Goal: Task Accomplishment & Management: Manage account settings

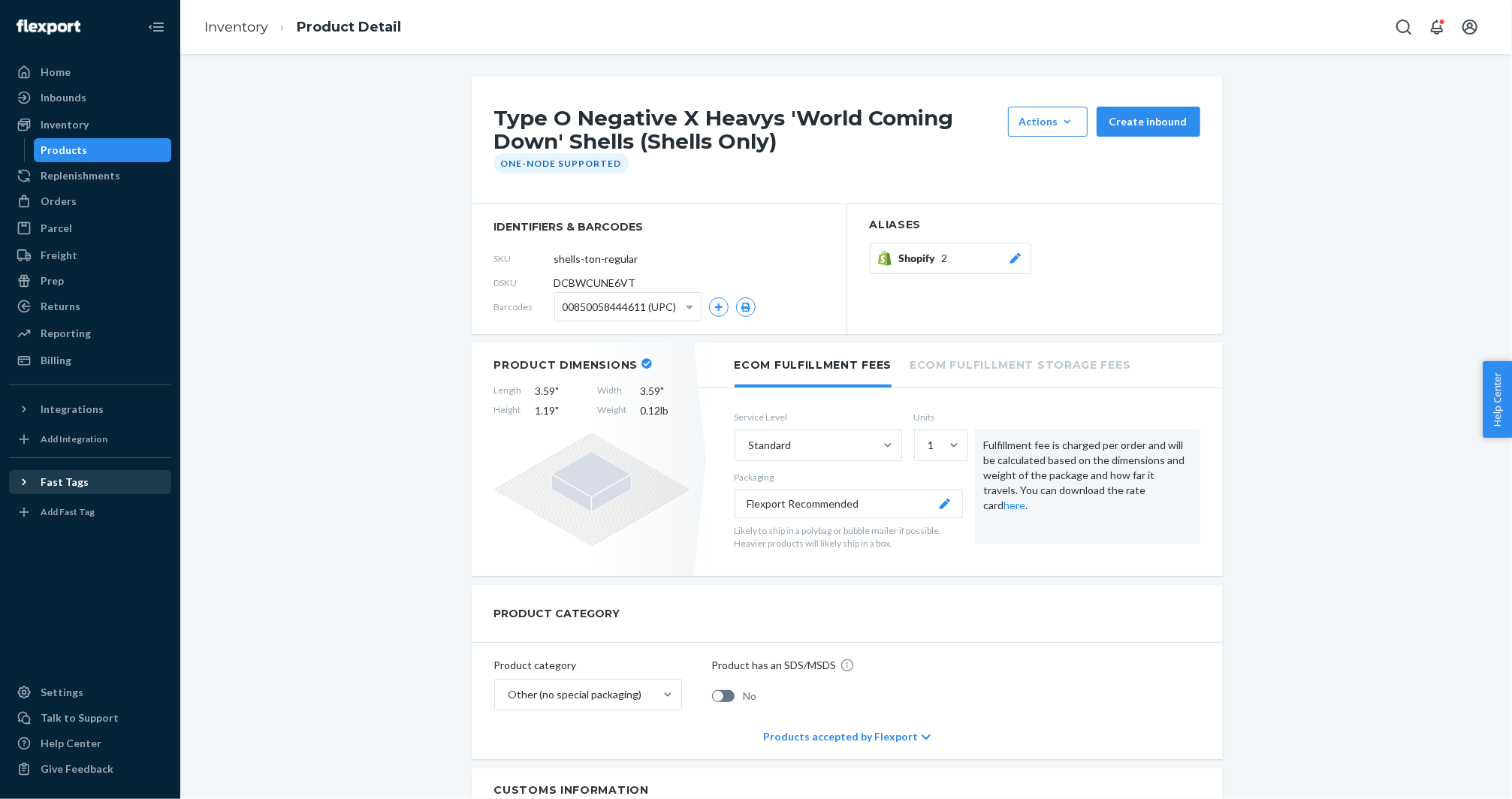
click at [91, 485] on div "Fast Tags" at bounding box center [90, 482] width 159 height 21
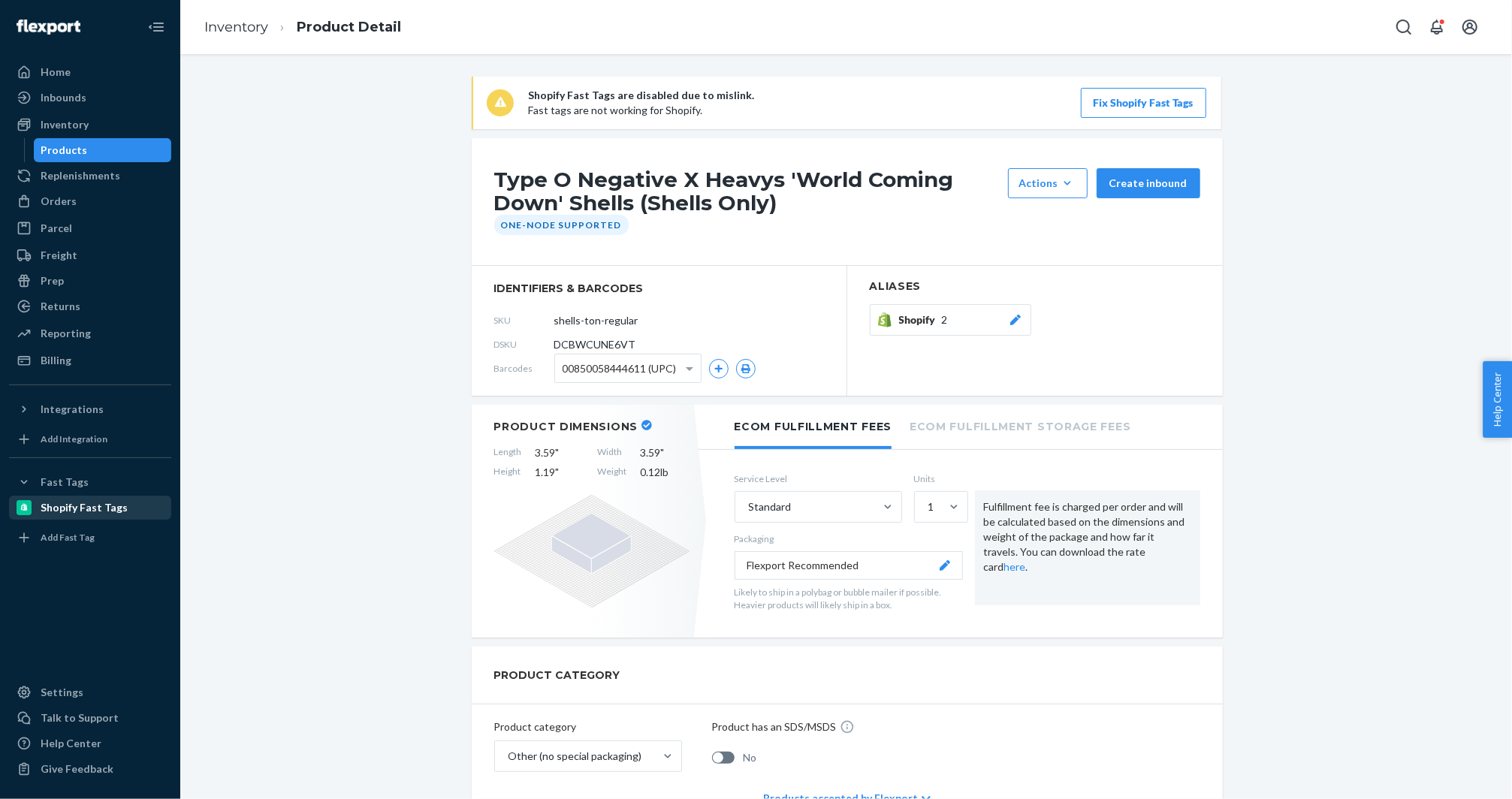
click at [91, 505] on div "Shopify Fast Tags" at bounding box center [84, 507] width 87 height 15
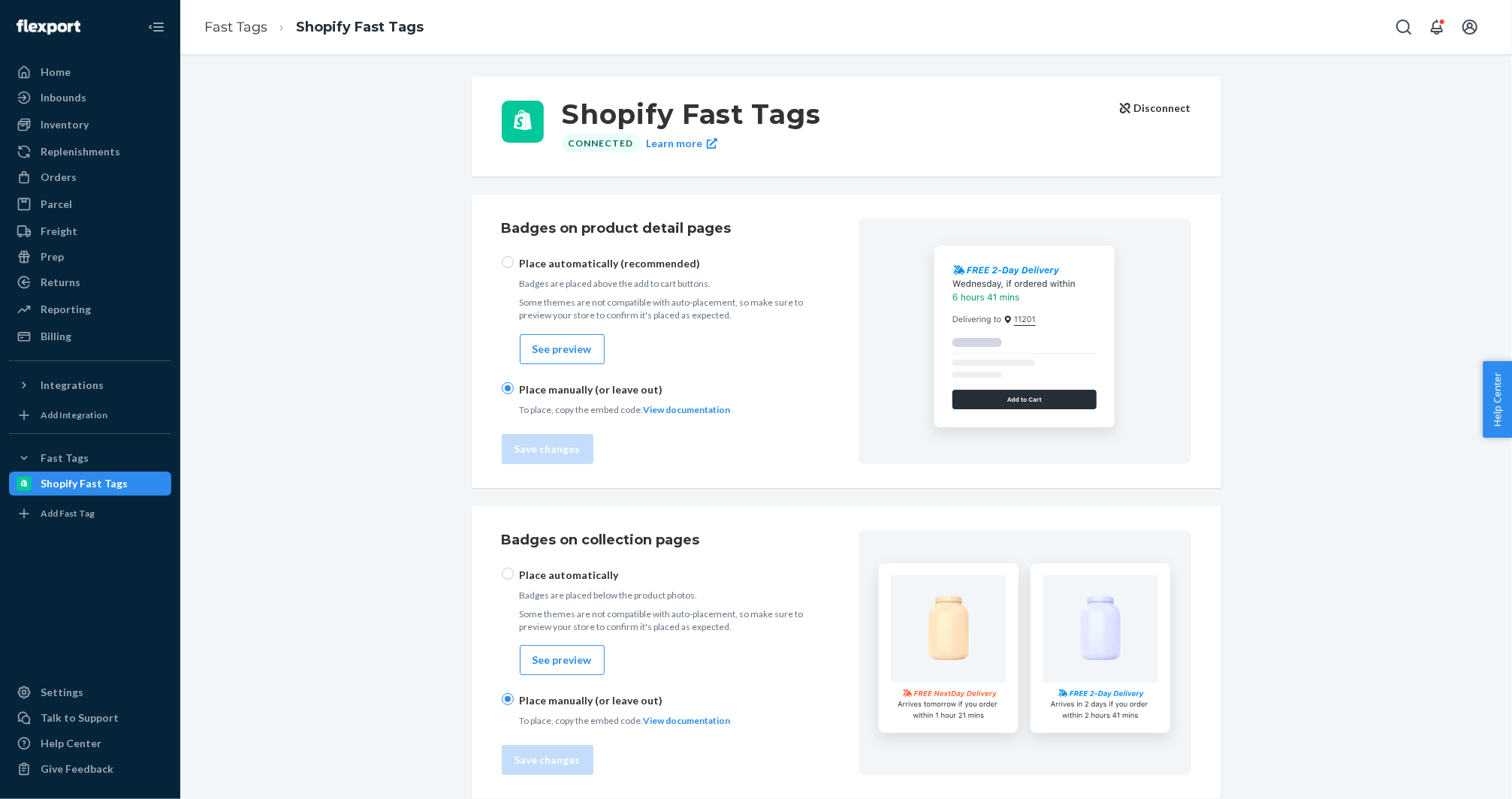
checkbox input "true"
radio input "true"
checkbox input "true"
radio input "true"
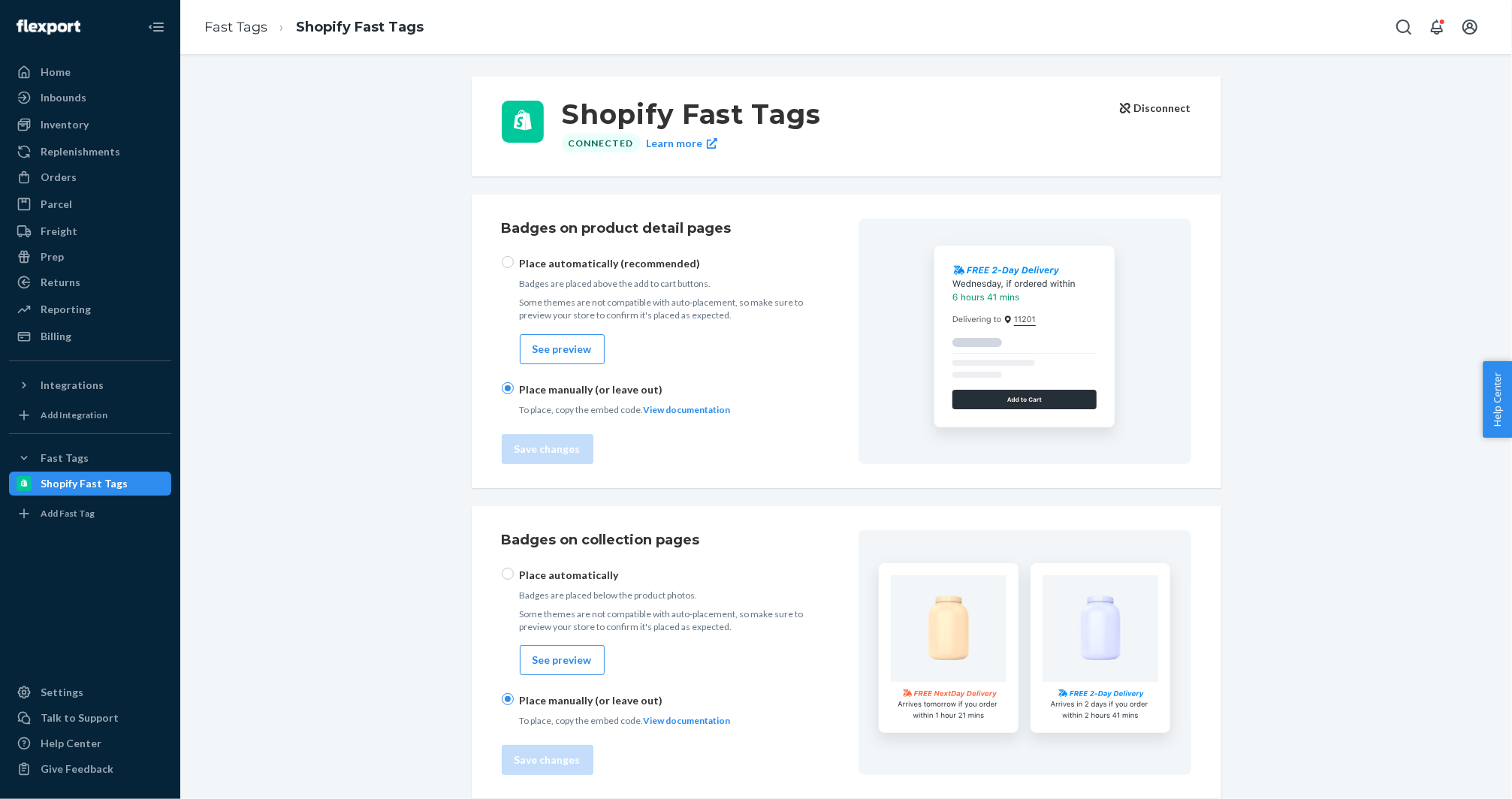
checkbox input "true"
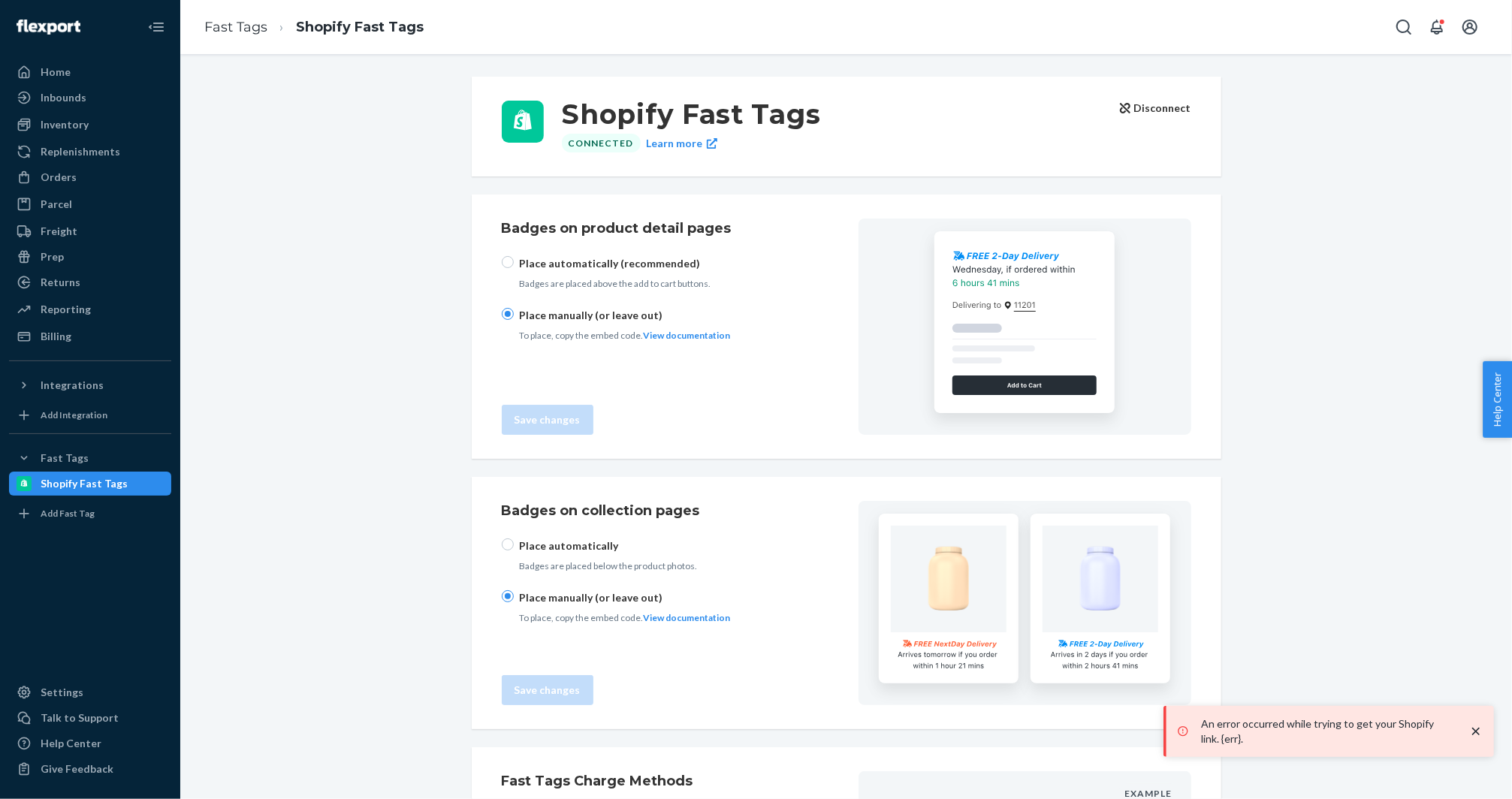
drag, startPoint x: 1159, startPoint y: 112, endPoint x: 849, endPoint y: 521, distance: 513.2
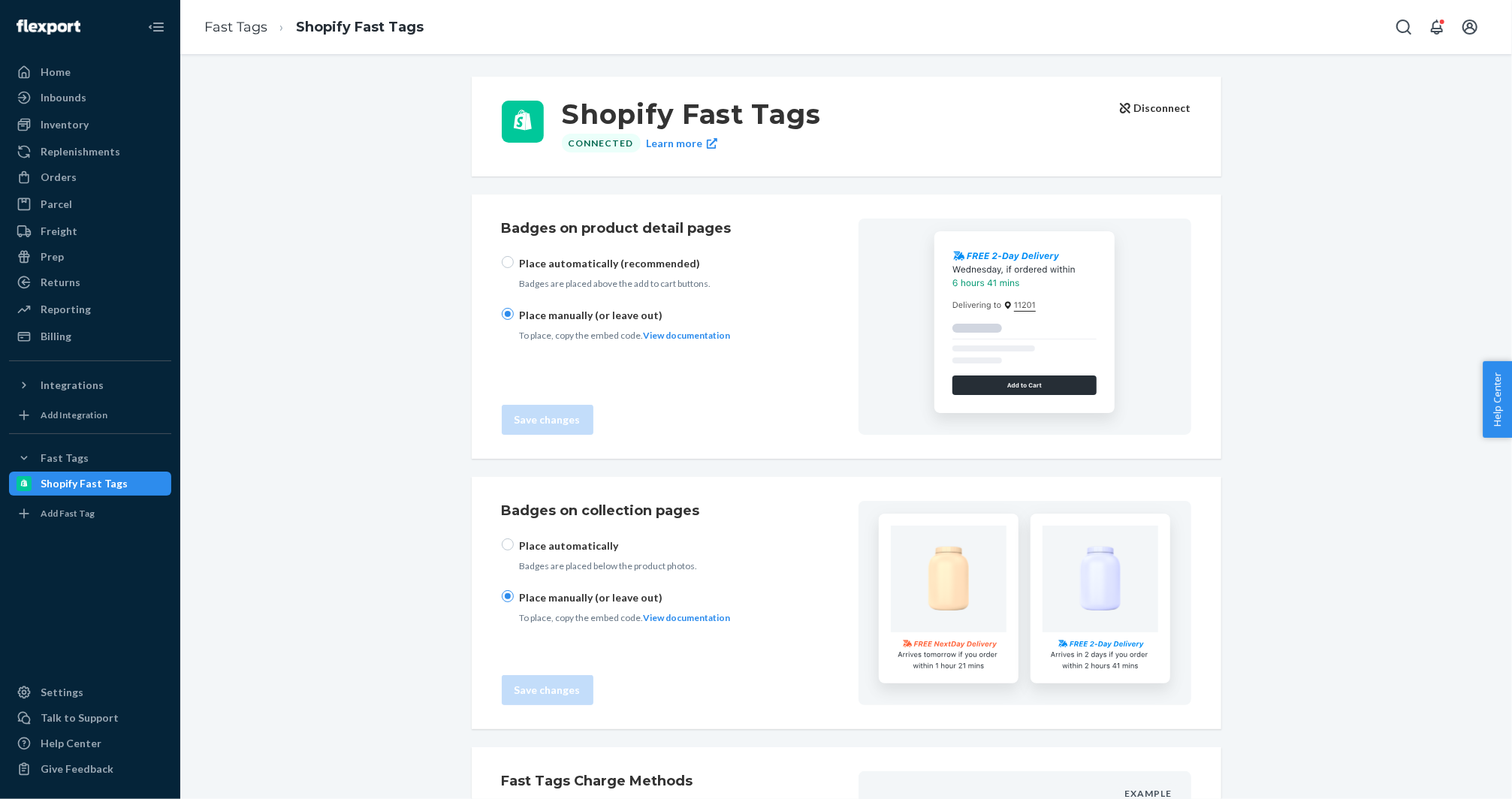
drag, startPoint x: 1185, startPoint y: 112, endPoint x: 1273, endPoint y: 482, distance: 380.3
click at [593, 551] on p "Place automatically" at bounding box center [625, 546] width 211 height 15
click at [518, 545] on div "Place automatically Badges are placed below the product photos." at bounding box center [616, 555] width 229 height 34
click at [503, 545] on input "radio" at bounding box center [507, 544] width 12 height 12
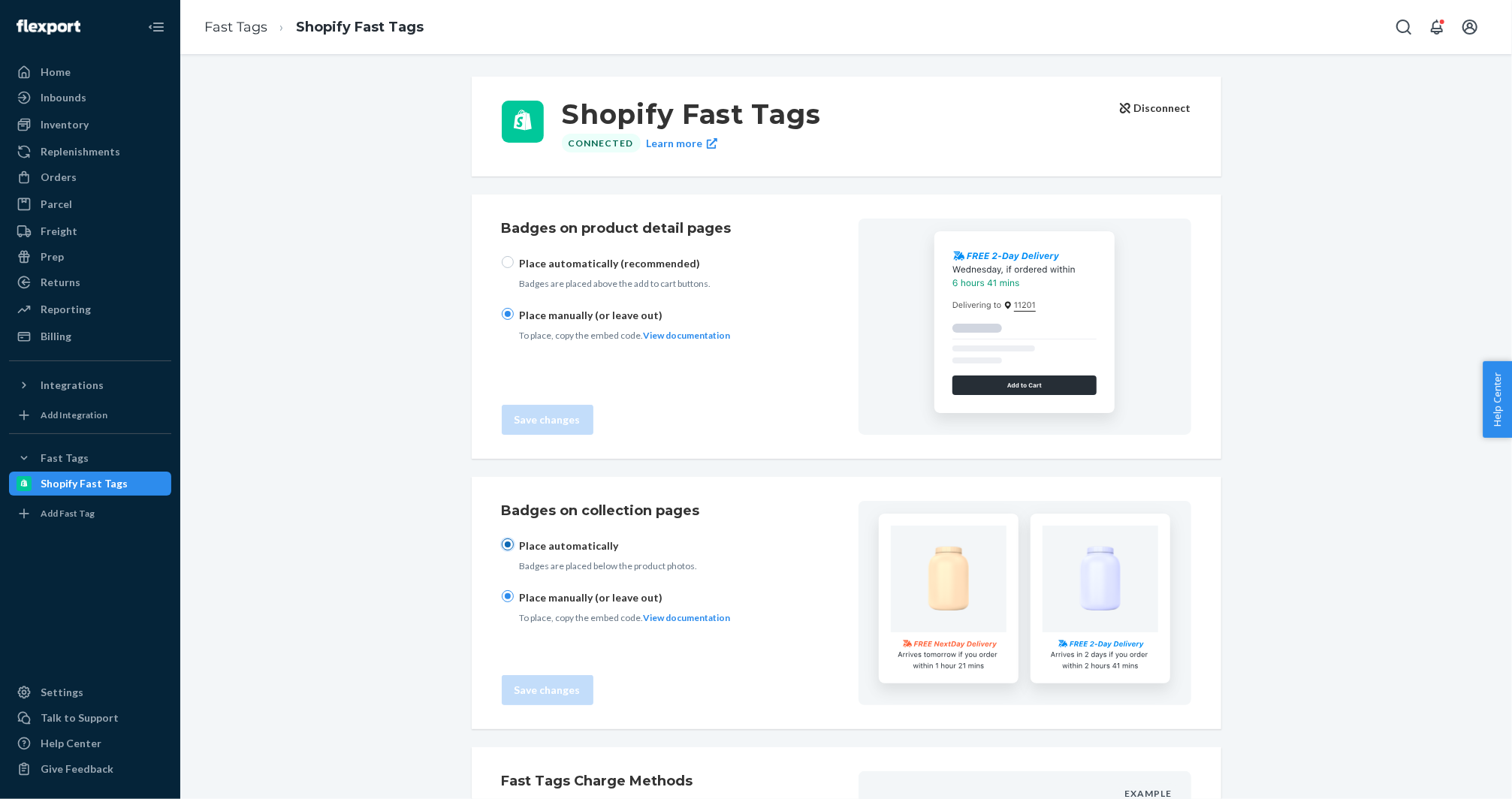
radio input "true"
radio input "false"
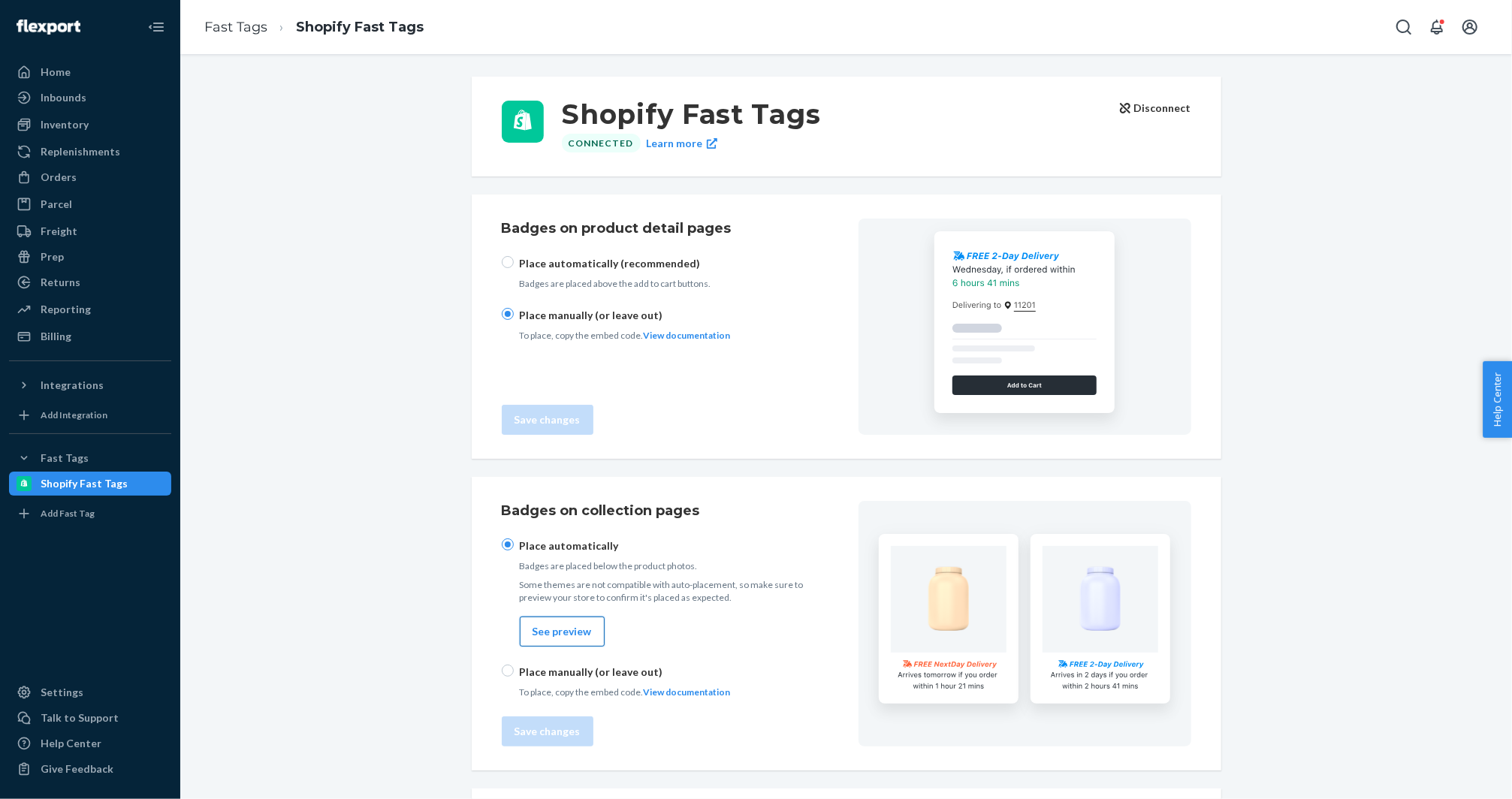
click at [547, 627] on button "See preview" at bounding box center [563, 631] width 85 height 30
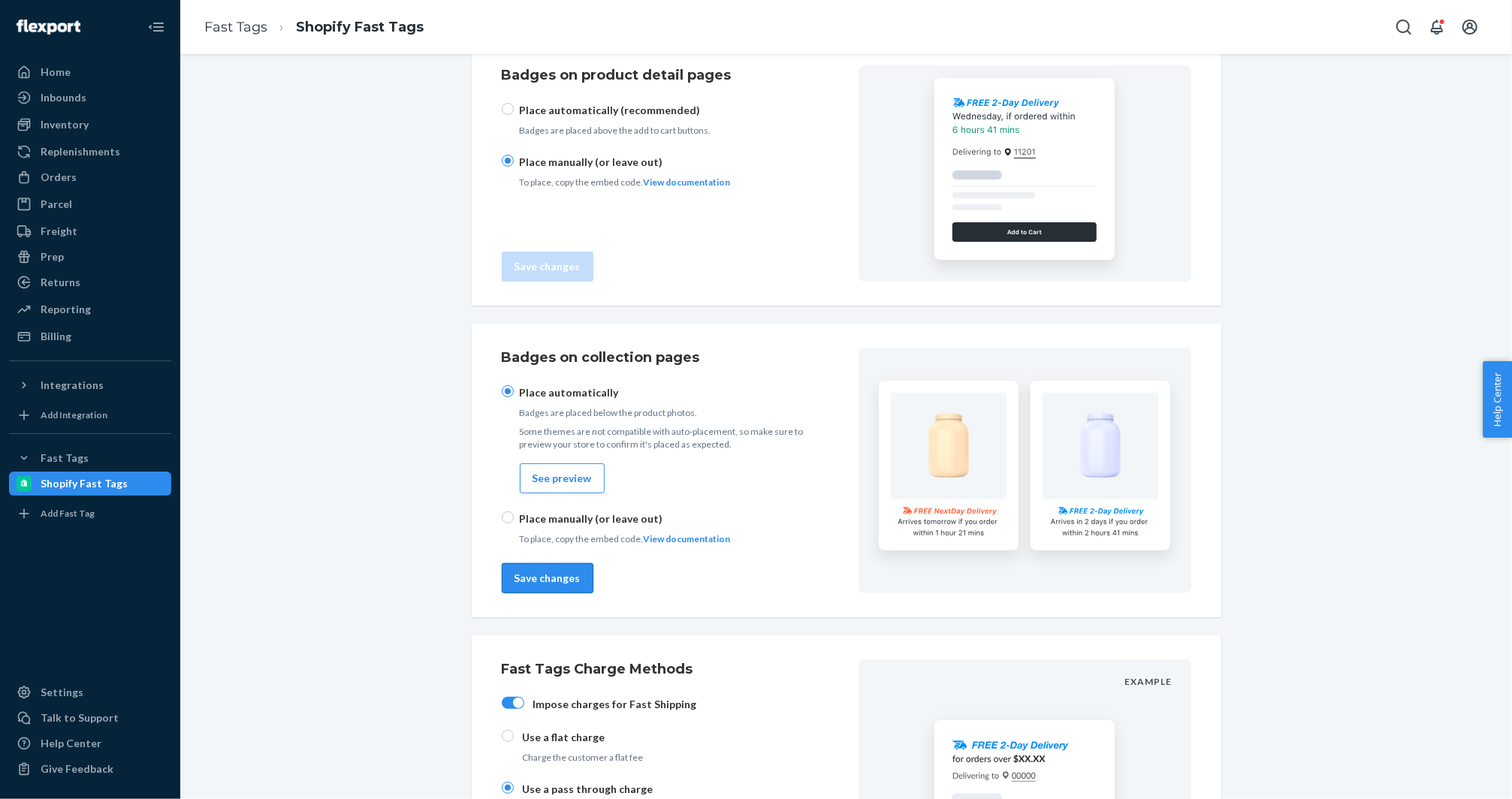
scroll to position [341, 0]
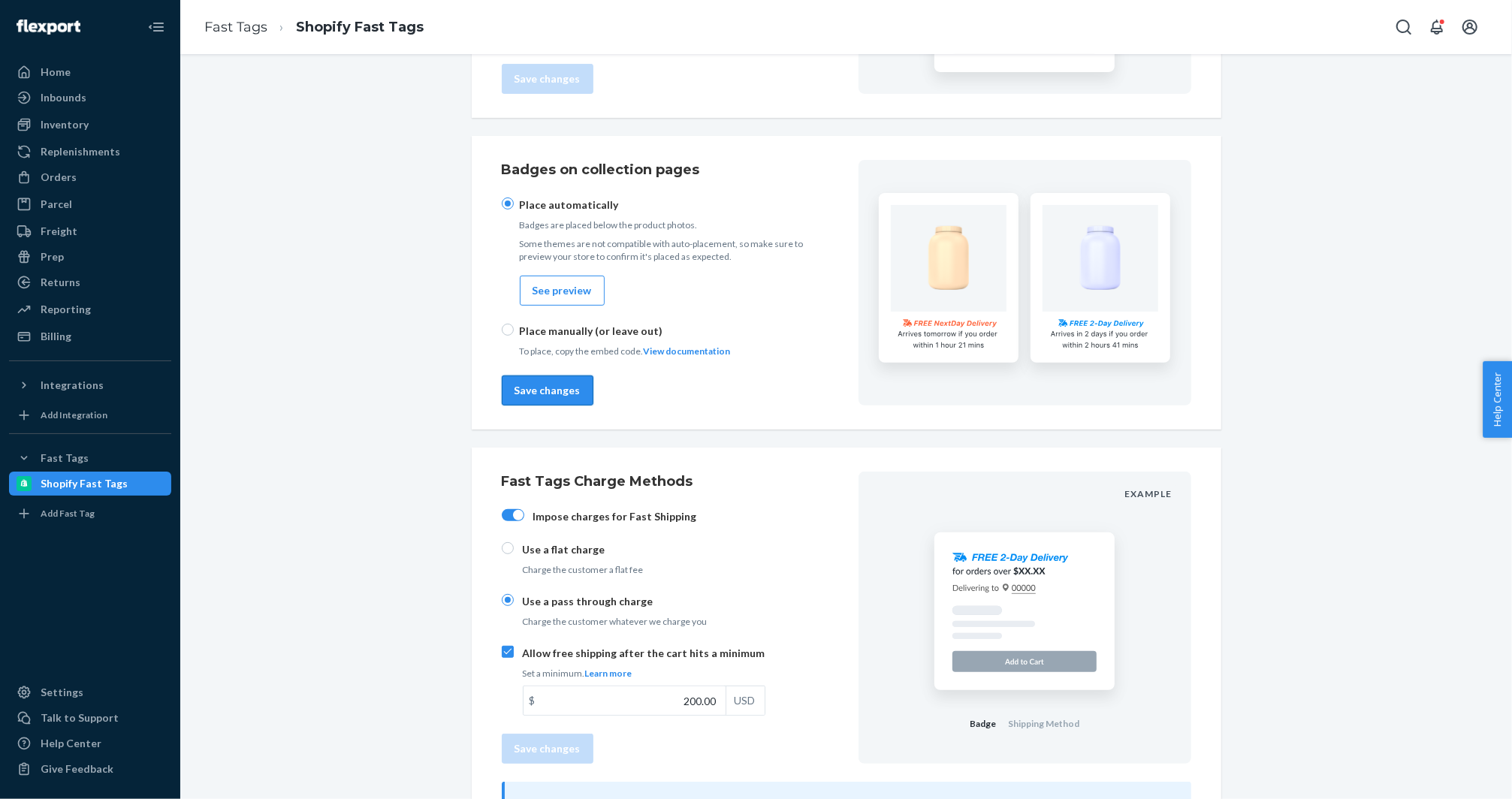
click at [568, 392] on button "Save changes" at bounding box center [547, 390] width 91 height 30
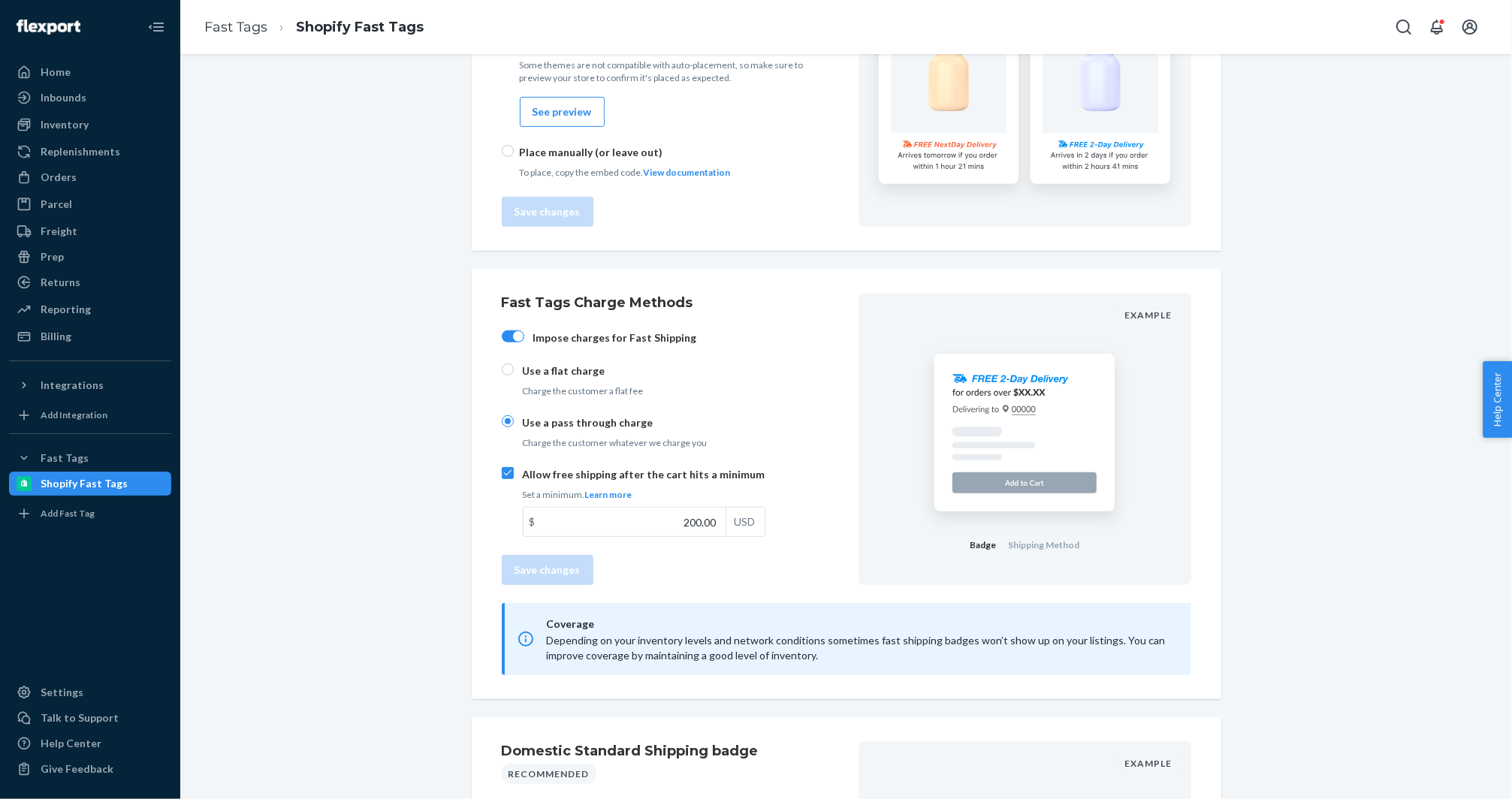
scroll to position [521, 0]
click at [652, 516] on input "200.00" at bounding box center [624, 521] width 202 height 29
click at [510, 476] on div "Allow free shipping after the cart hits a minimum Set a minimum. Learn more $ 2…" at bounding box center [633, 500] width 263 height 70
click at [510, 476] on input "Allow free shipping after the cart hits a minimum Set a minimum. Learn more $ 2…" at bounding box center [507, 471] width 12 height 12
checkbox input "false"
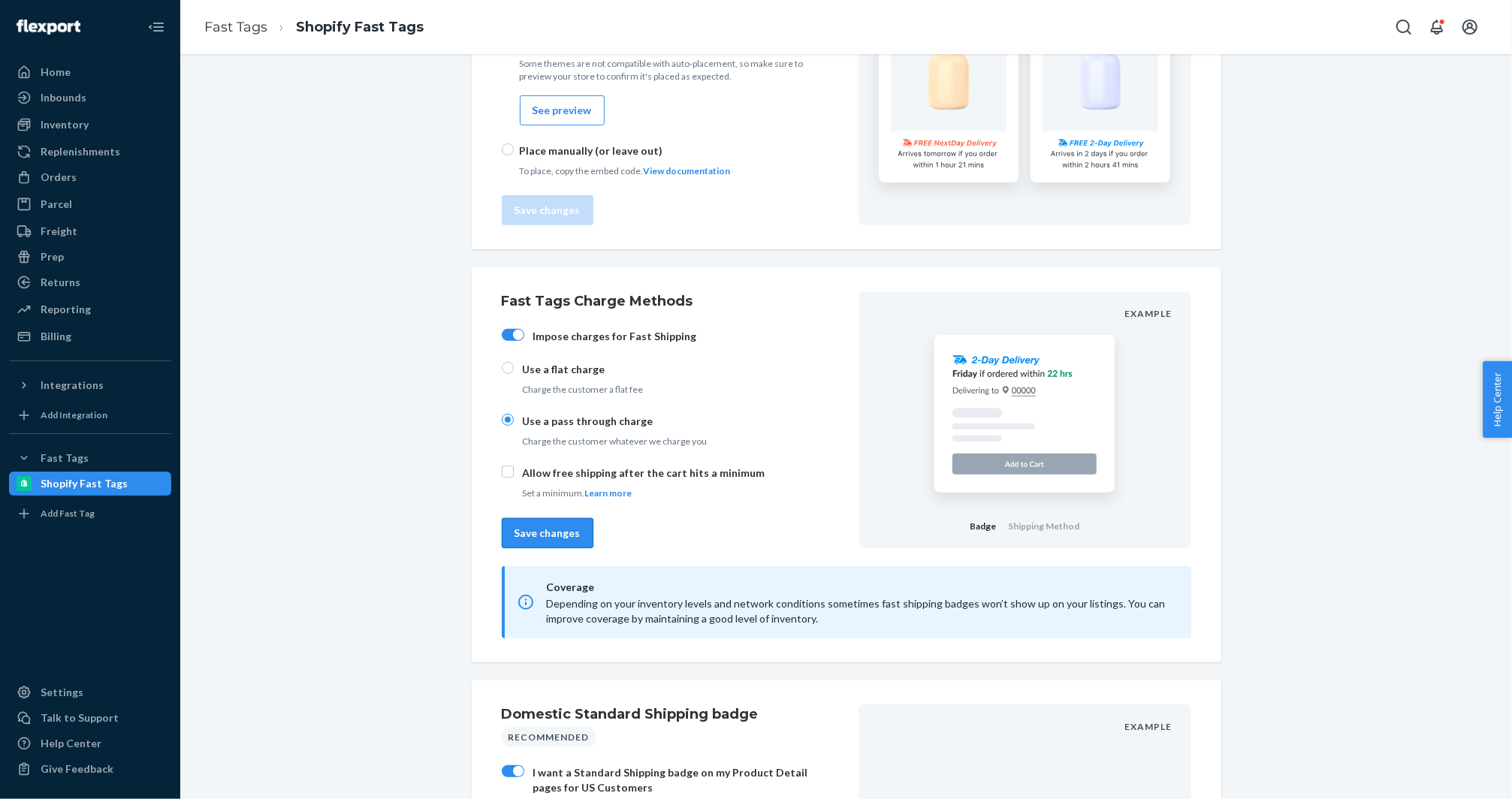
click at [539, 518] on button "Save changes" at bounding box center [547, 533] width 91 height 30
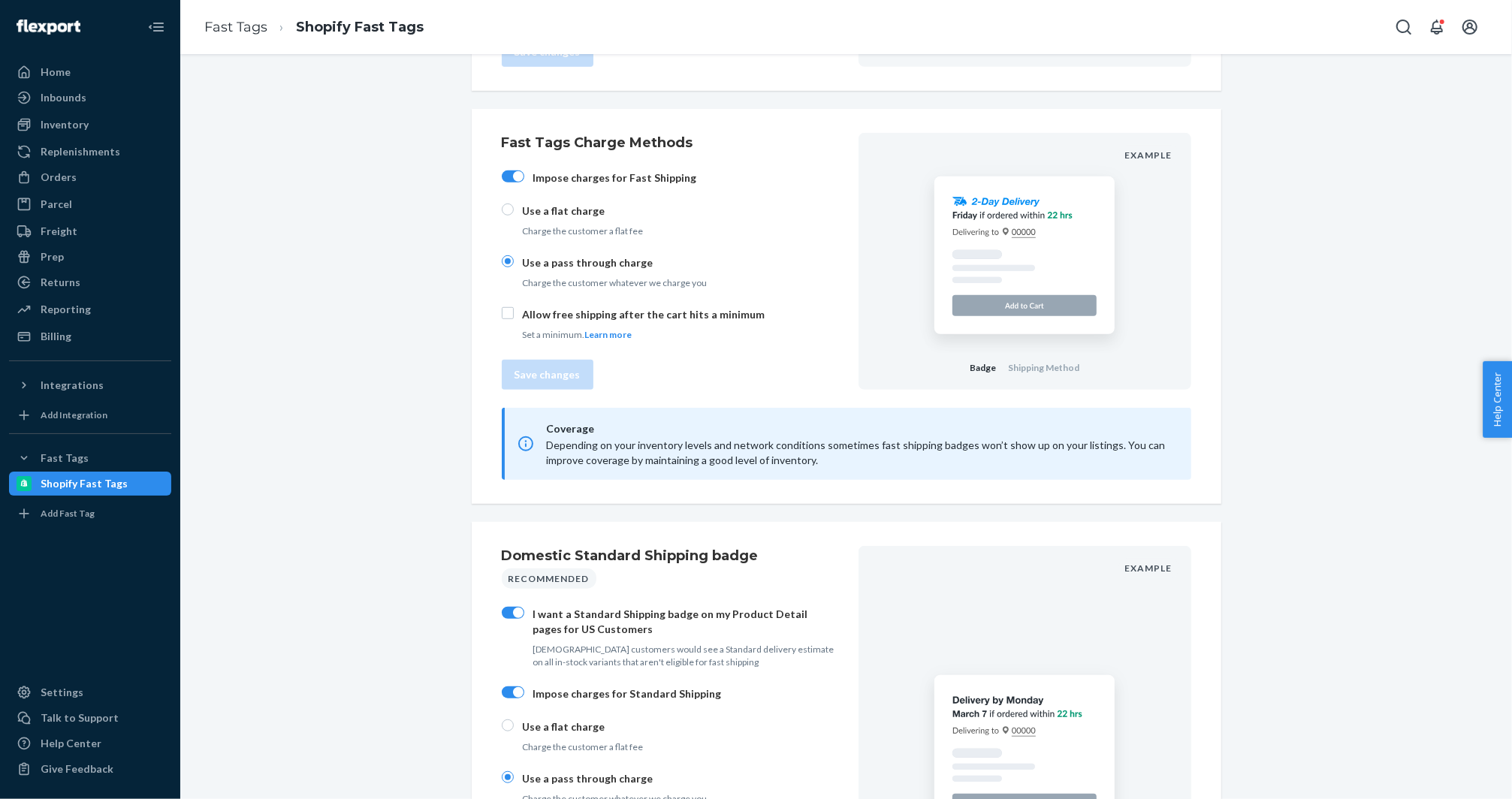
scroll to position [704, 0]
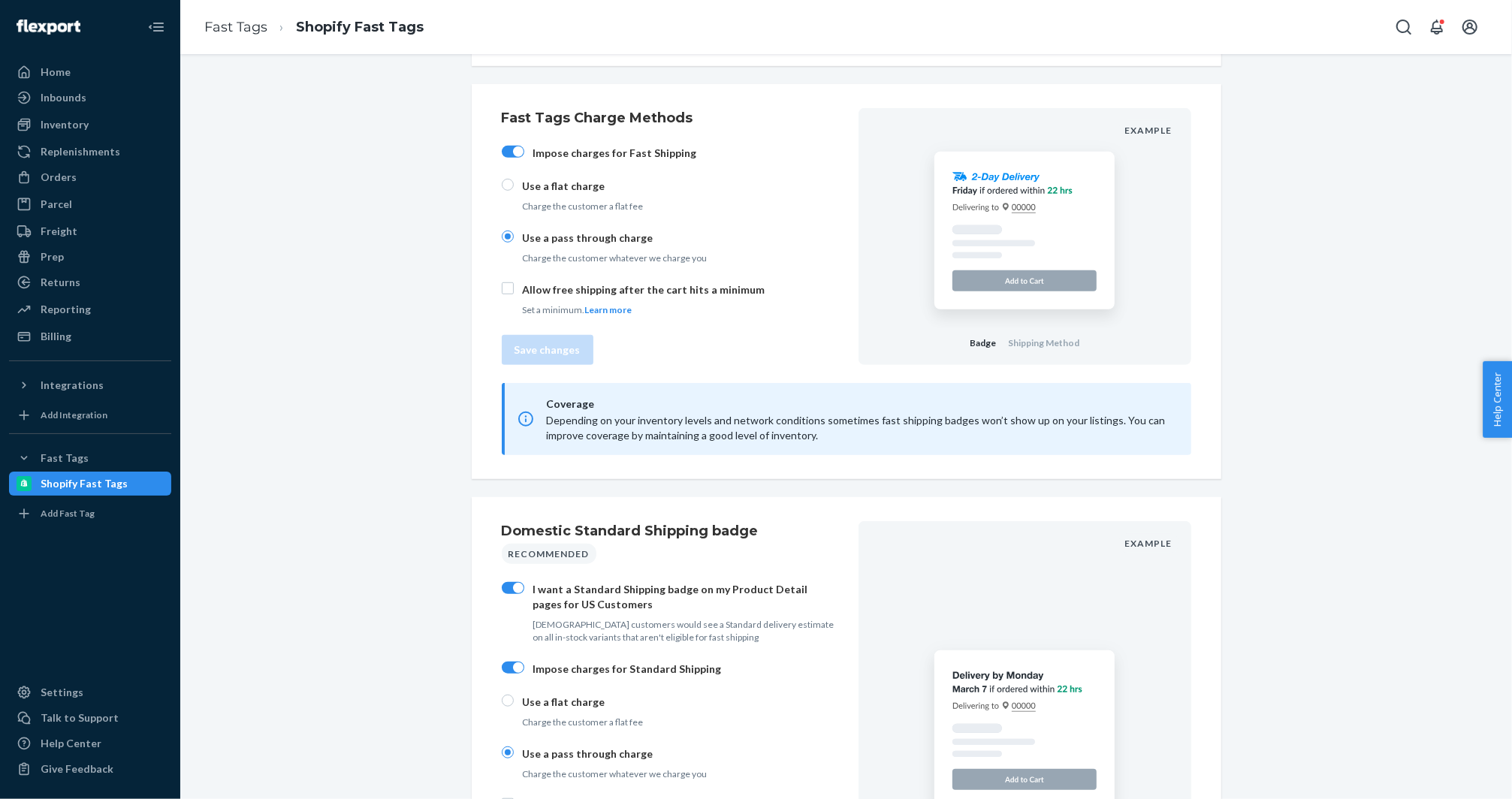
click at [560, 193] on div "Use a flat charge Charge the customer a flat fee" at bounding box center [644, 196] width 242 height 40
click at [514, 191] on input "Use a flat charge Charge the customer a flat fee" at bounding box center [507, 185] width 12 height 12
radio input "true"
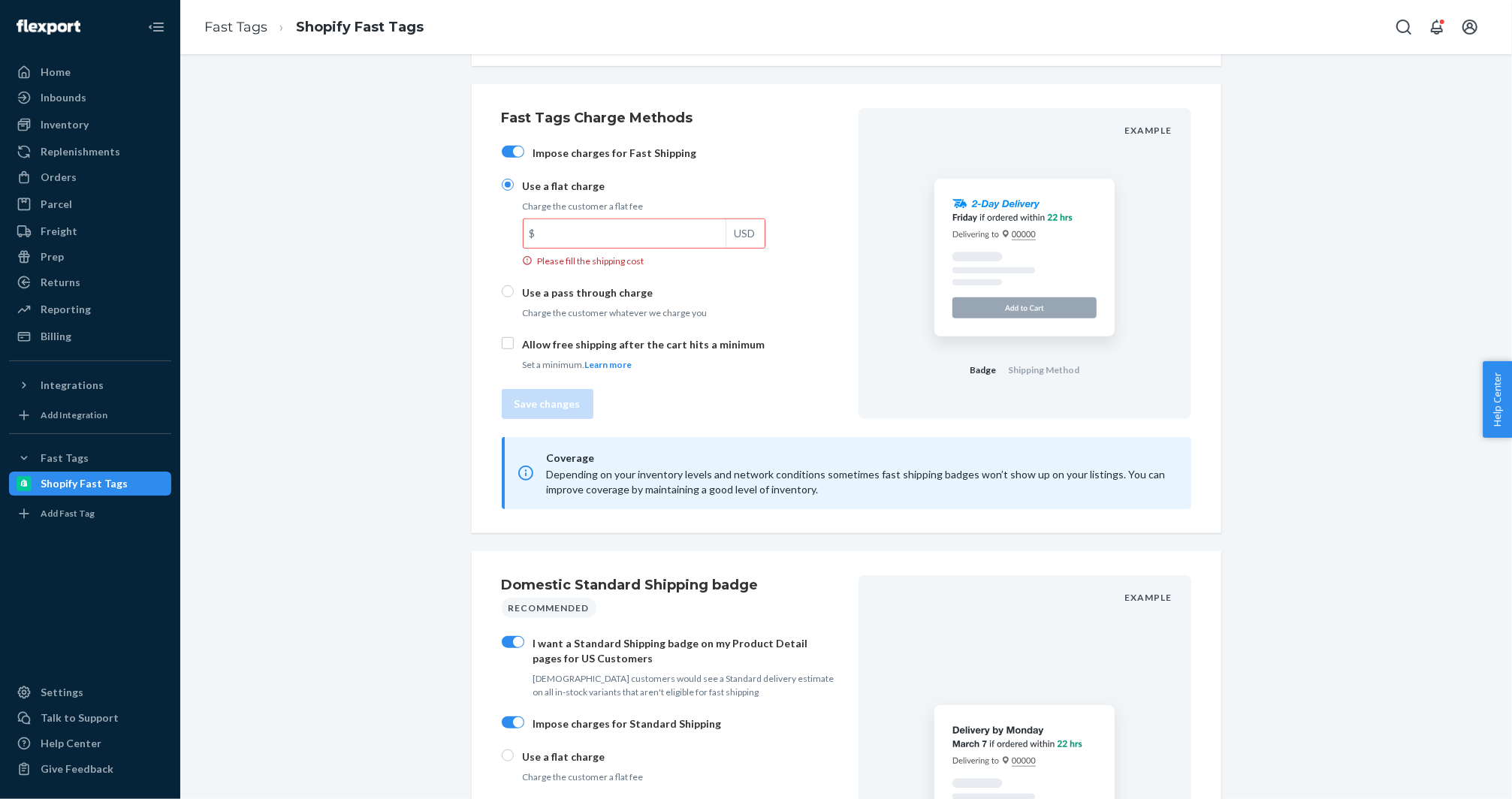
click at [535, 289] on p "Use a pass through charge" at bounding box center [644, 293] width 242 height 15
click at [514, 289] on input "Use a pass through charge Charge the customer whatever we charge you" at bounding box center [507, 291] width 12 height 12
radio input "true"
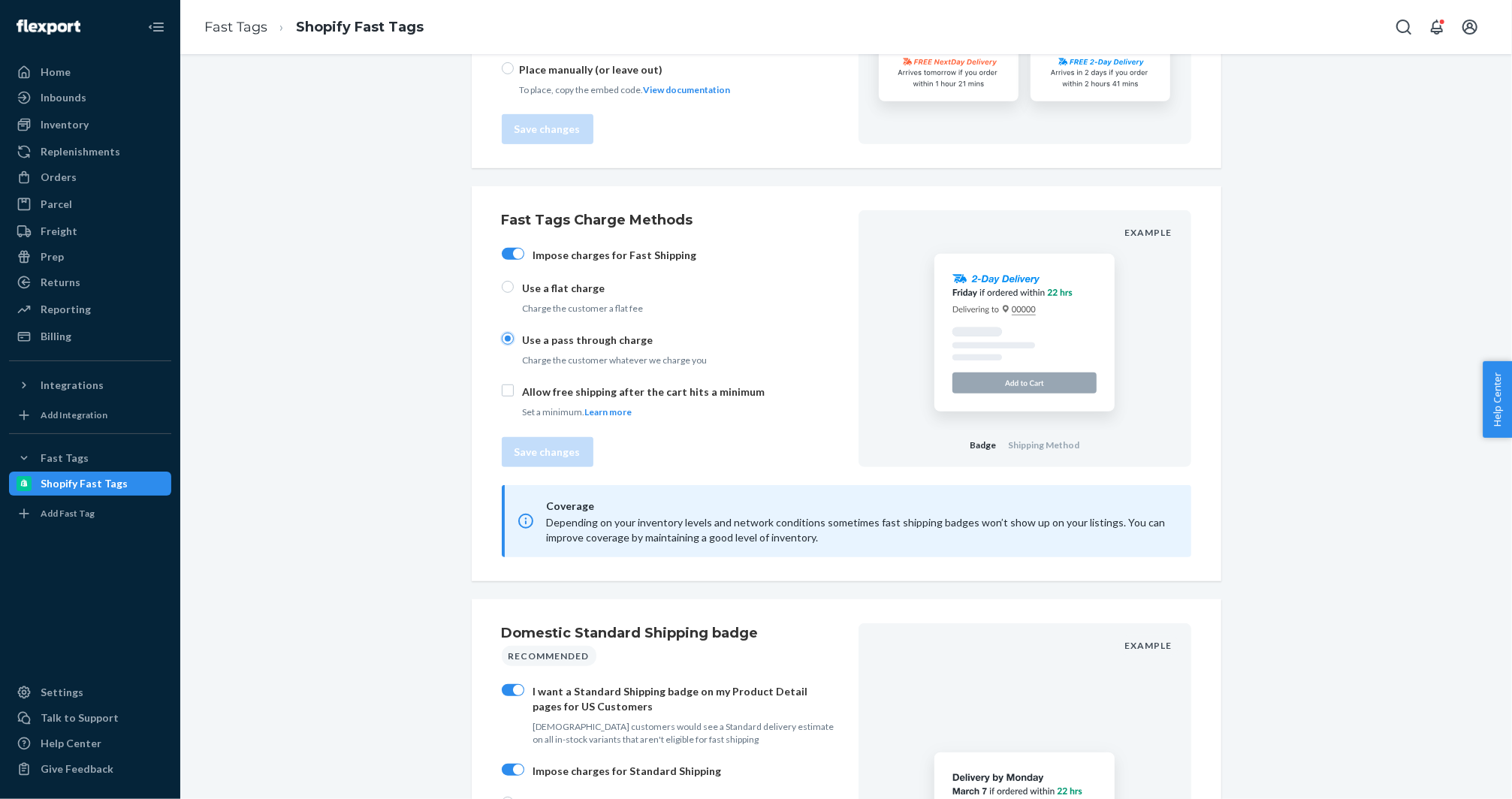
scroll to position [590, 0]
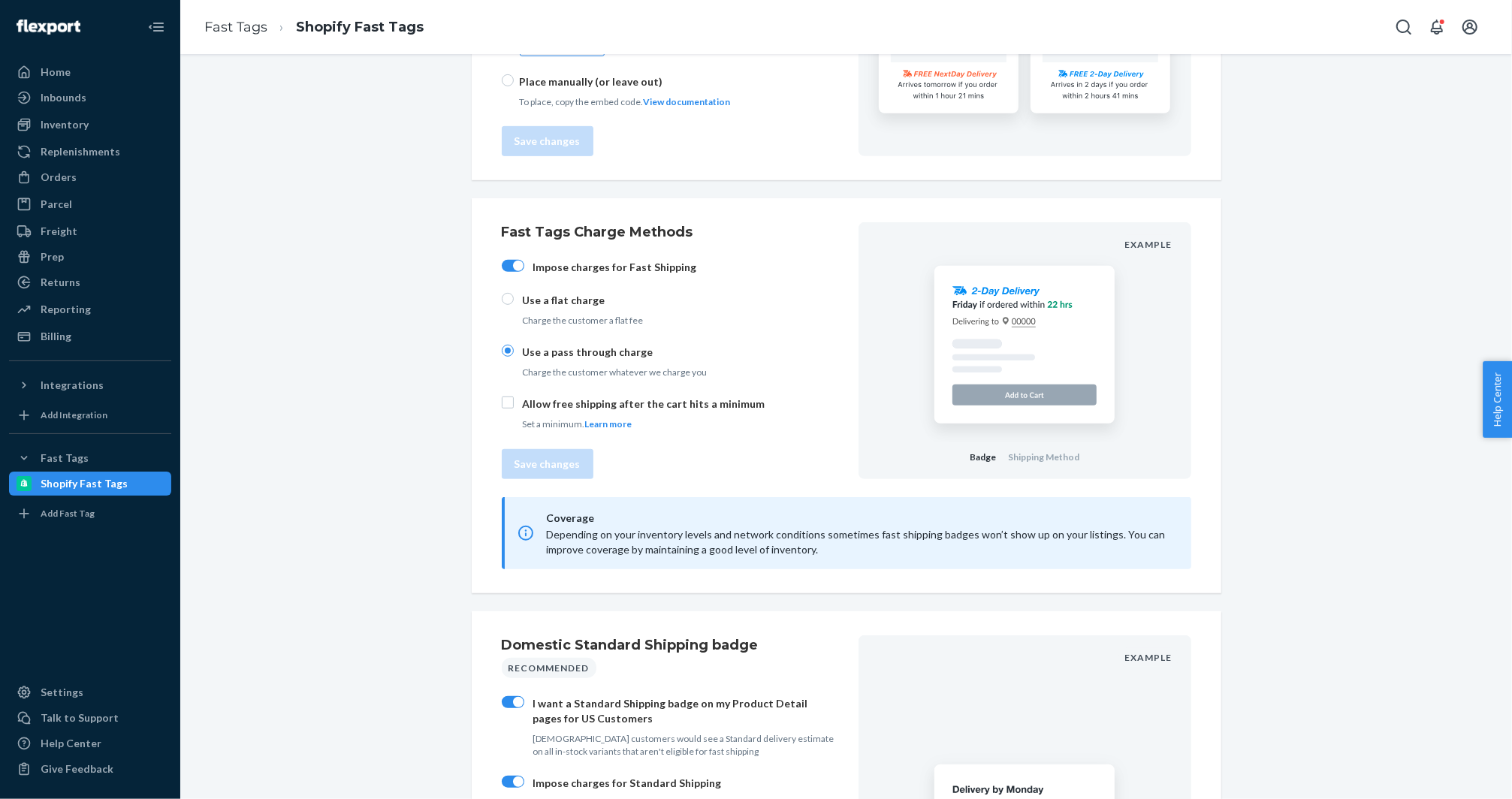
click at [585, 296] on p "Use a flat charge" at bounding box center [644, 300] width 242 height 15
click at [514, 296] on input "Use a flat charge Charge the customer a flat fee" at bounding box center [507, 298] width 12 height 12
radio input "true"
radio input "false"
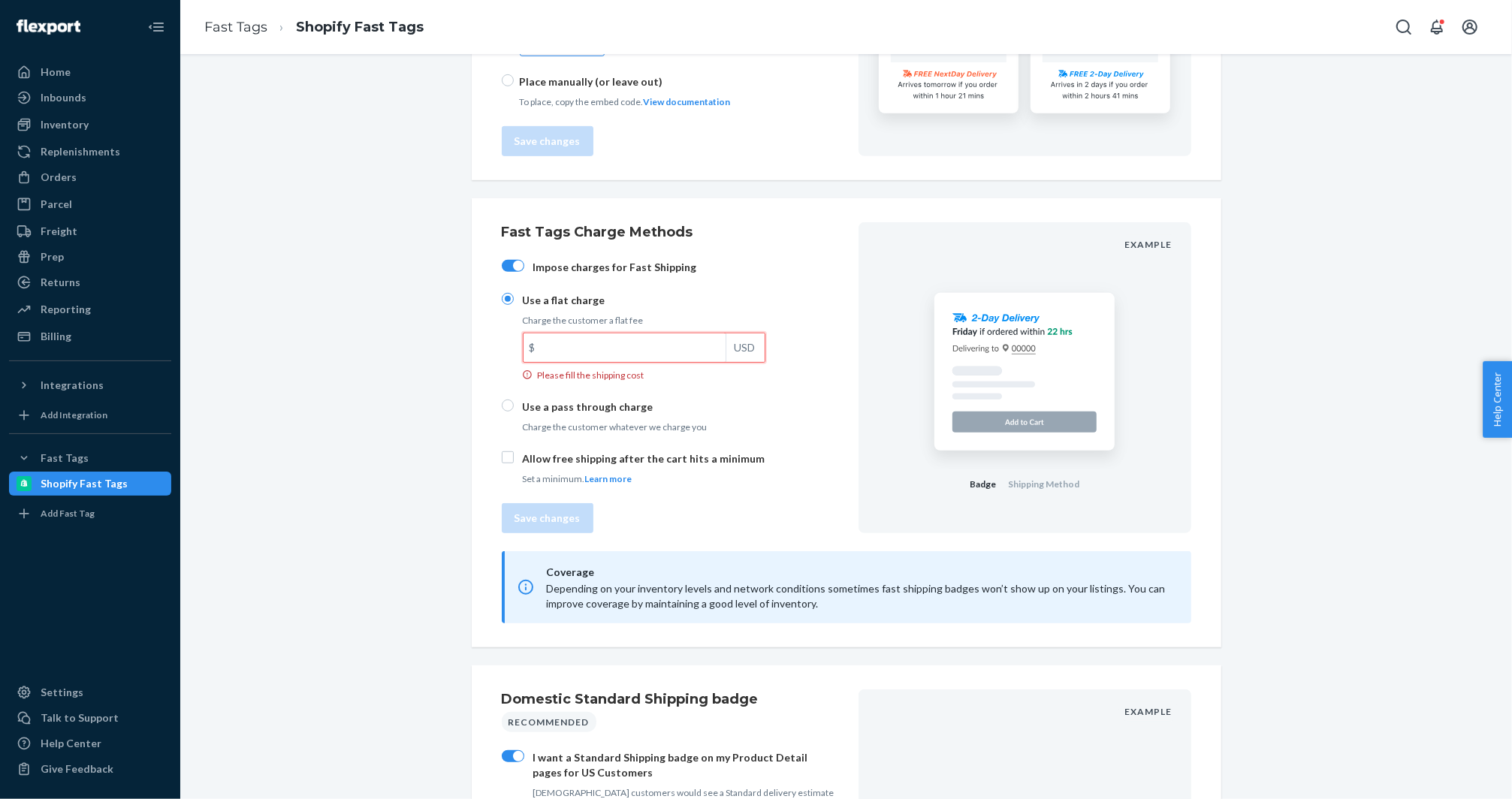
click at [577, 343] on input "$ USD Please fill the shipping cost" at bounding box center [624, 348] width 202 height 29
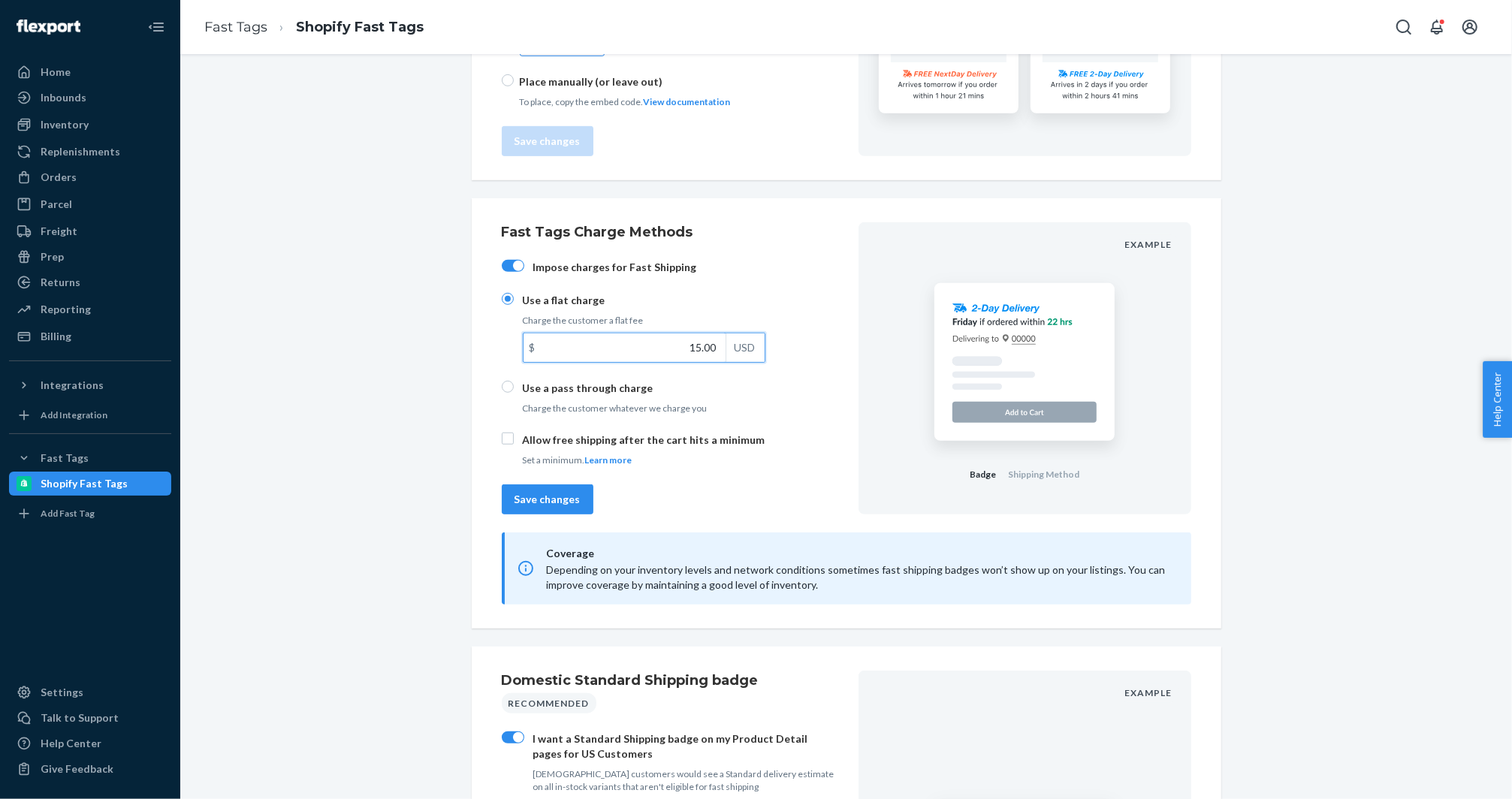
type input "1.00"
type input "12.99"
click at [510, 507] on button "Save changes" at bounding box center [547, 499] width 91 height 30
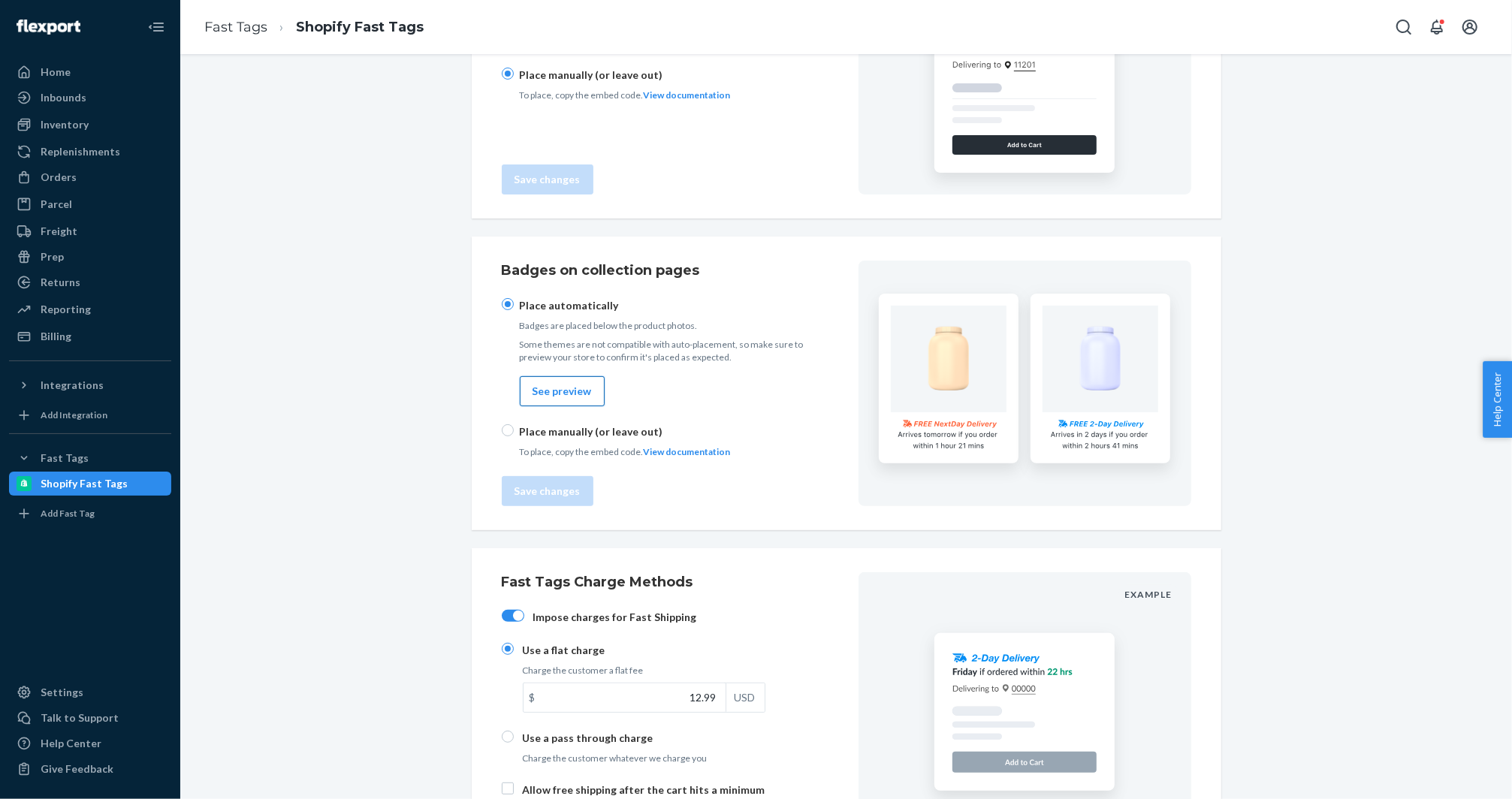
click at [555, 404] on button "See preview" at bounding box center [563, 391] width 85 height 30
click at [514, 432] on div "Place manually (or leave out) To place, copy the embed code. View documentation" at bounding box center [668, 441] width 333 height 34
click at [510, 432] on input "radio" at bounding box center [507, 430] width 12 height 12
radio input "true"
radio input "false"
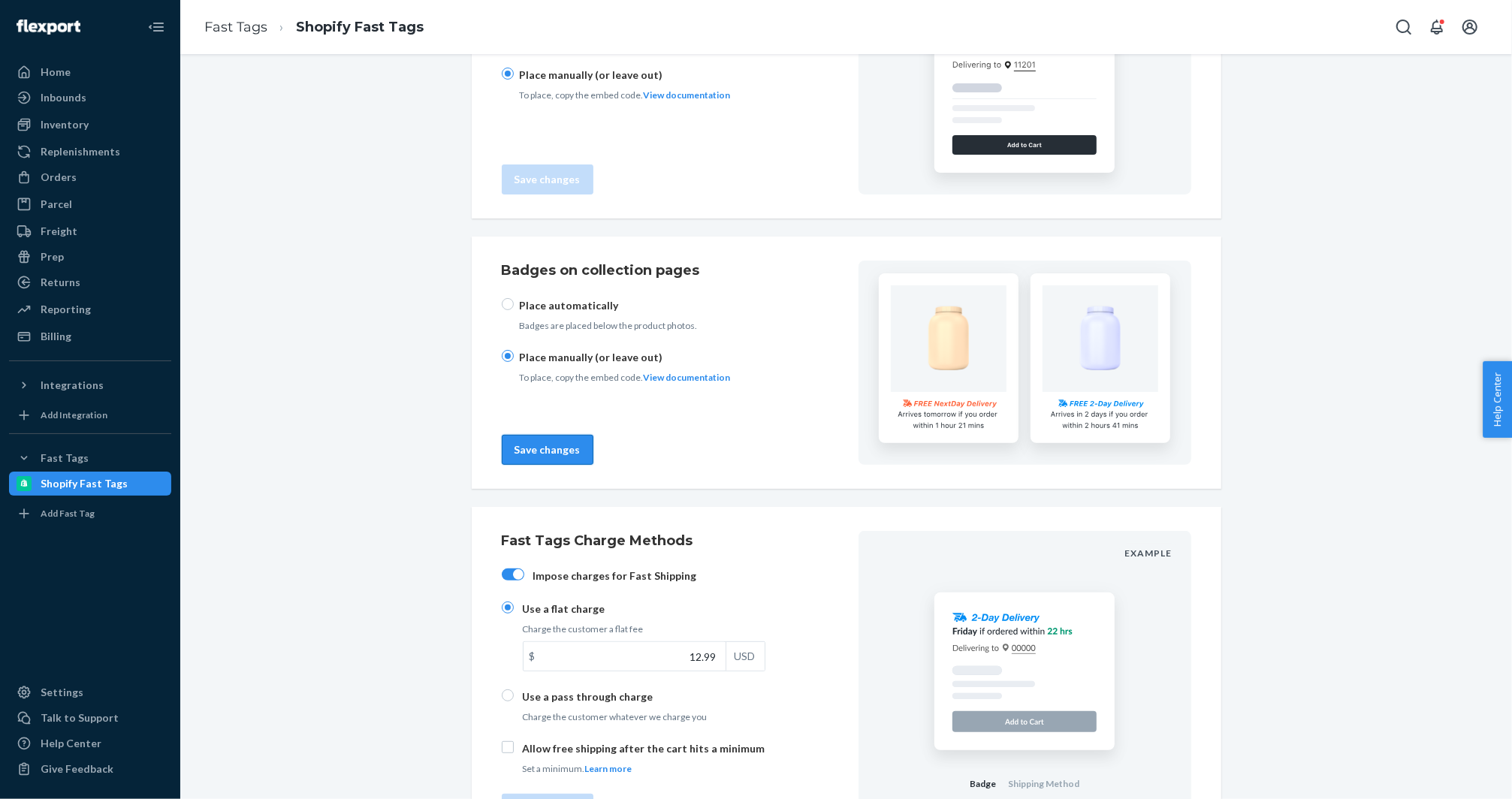
click at [538, 456] on button "Save changes" at bounding box center [547, 449] width 91 height 30
click at [708, 378] on link "View documentation" at bounding box center [687, 377] width 87 height 11
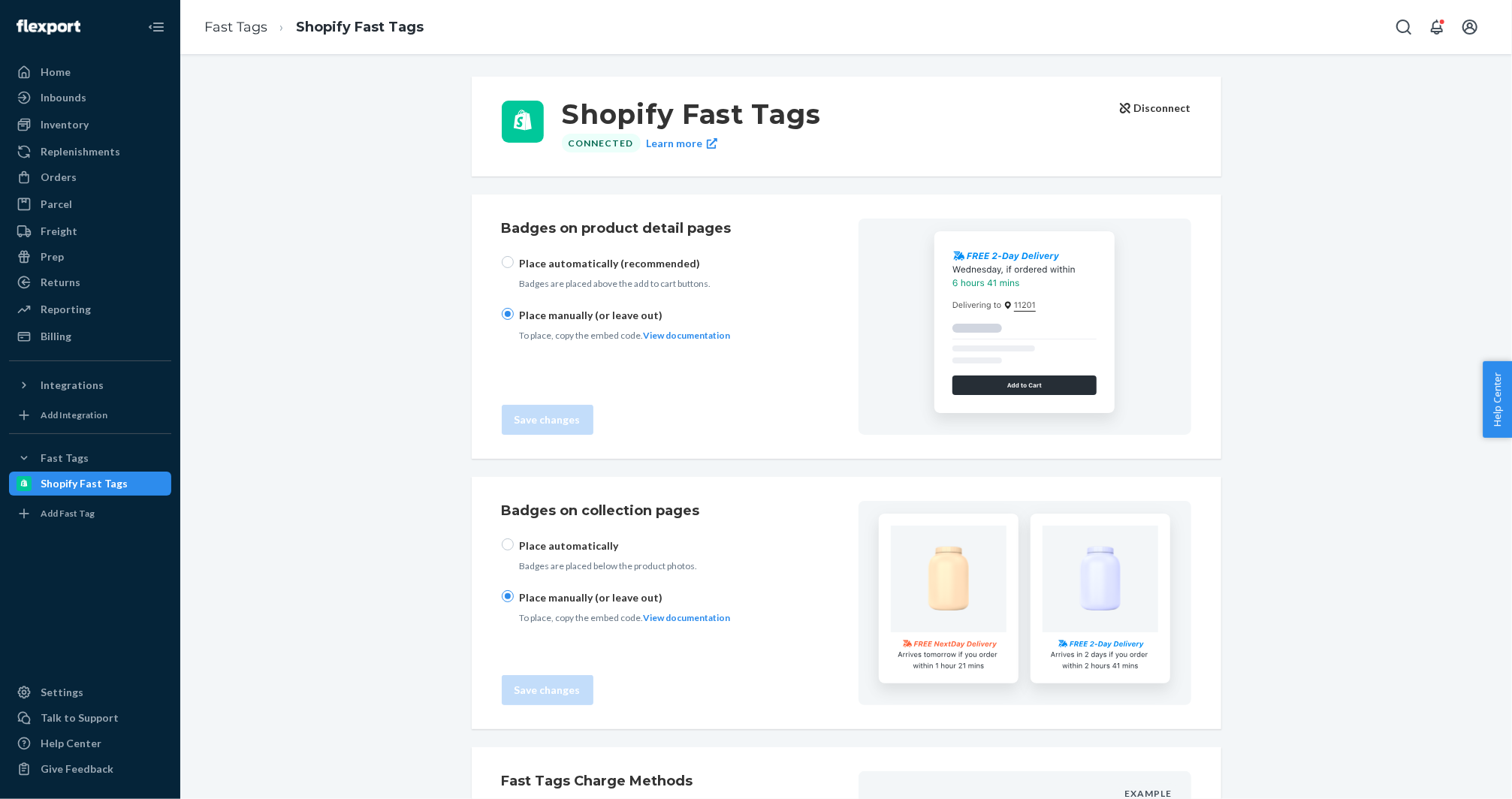
click at [1127, 103] on icon "button" at bounding box center [1124, 107] width 10 height 10
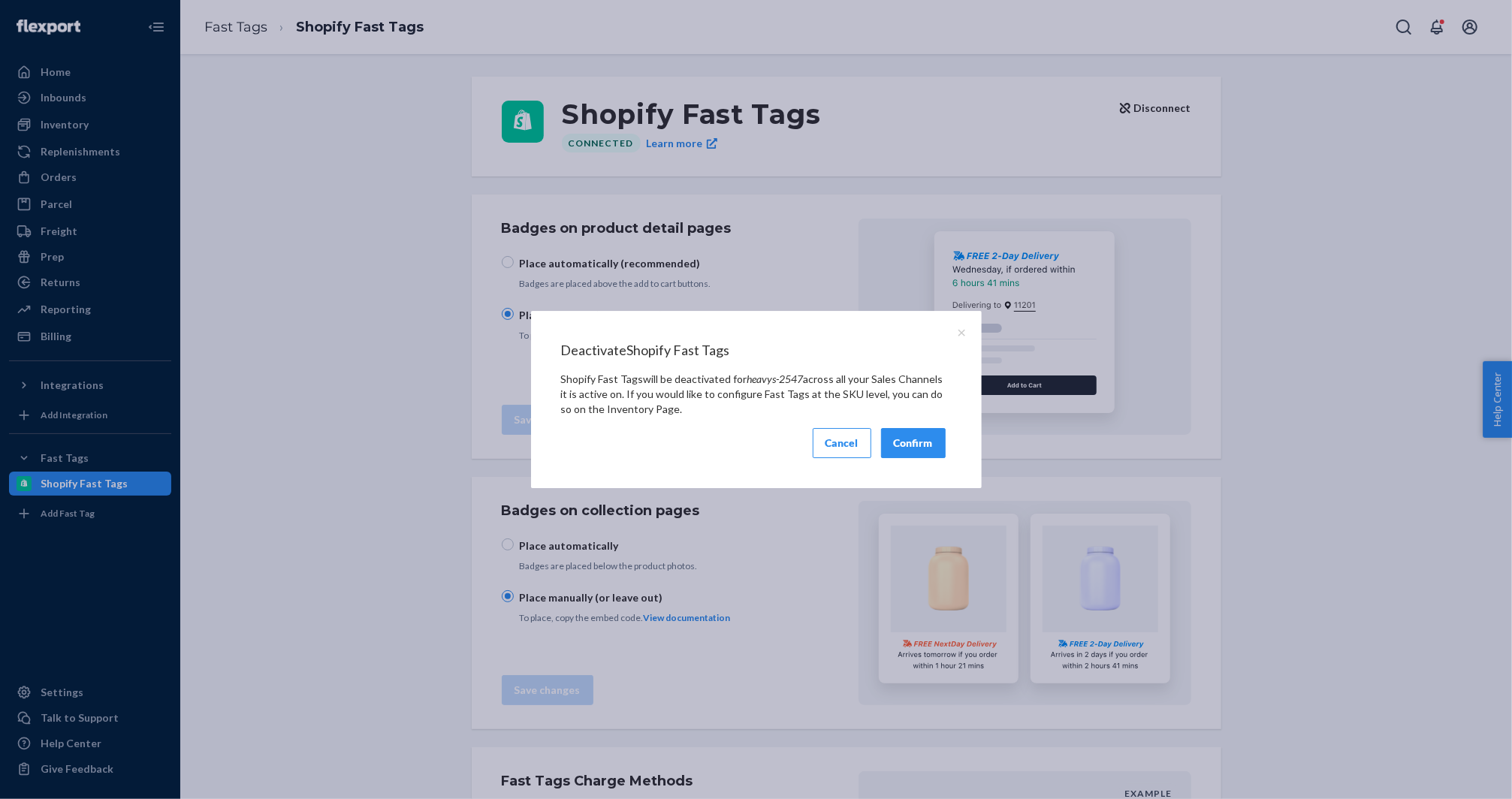
click at [893, 448] on button "Confirm" at bounding box center [913, 442] width 64 height 30
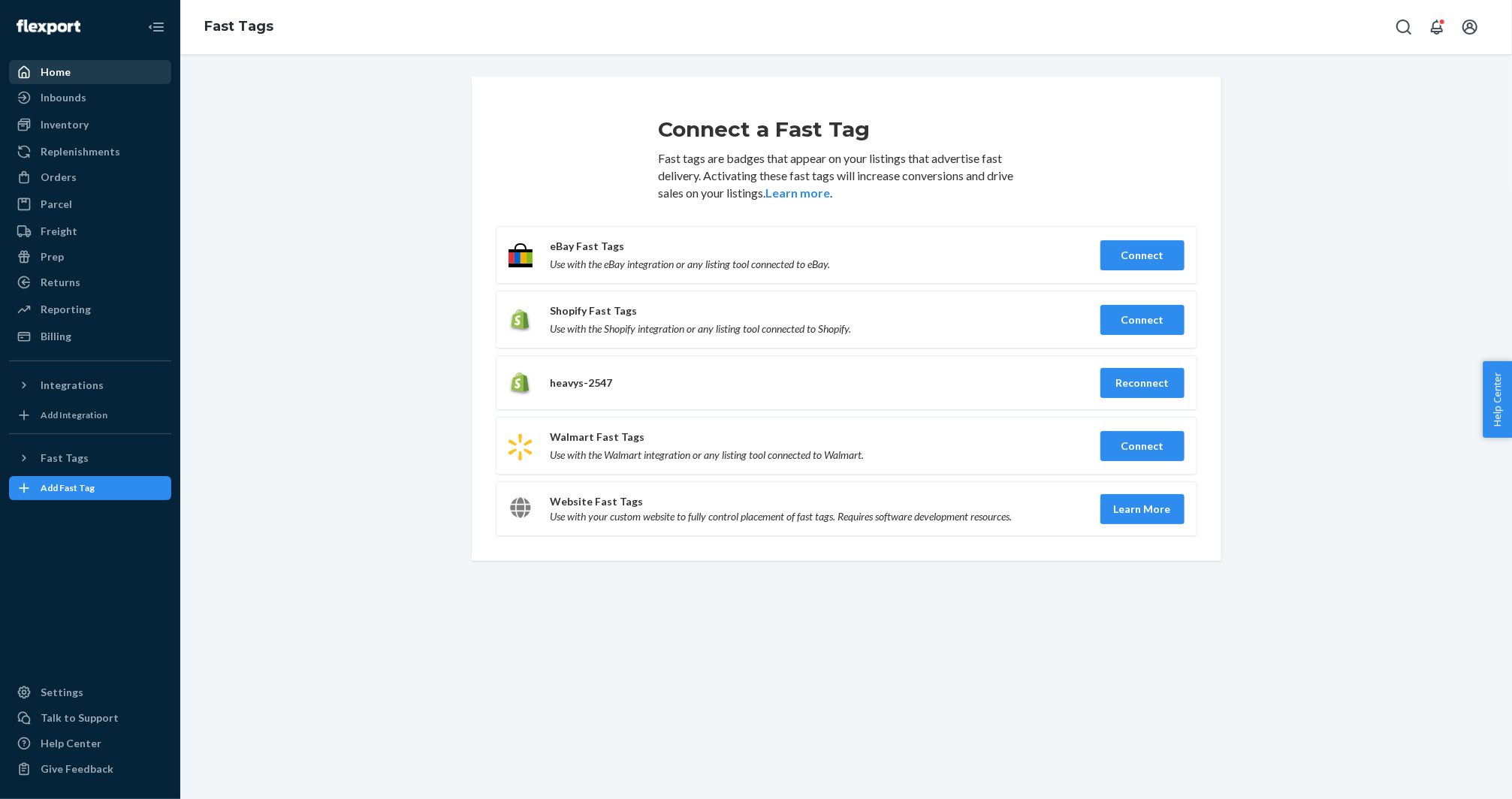
click at [75, 81] on div "Home" at bounding box center [90, 72] width 159 height 21
